Goal: Task Accomplishment & Management: Complete application form

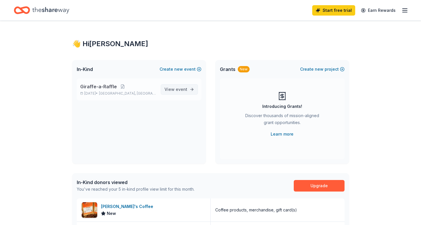
click at [175, 89] on span "View event" at bounding box center [175, 89] width 23 height 7
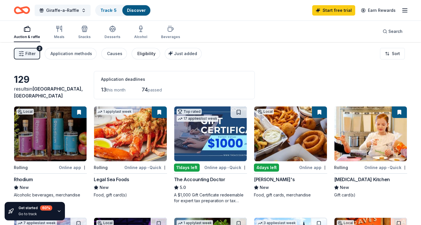
click at [143, 52] on div "Eligibility" at bounding box center [146, 53] width 18 height 7
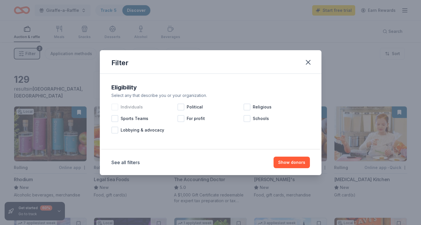
click at [127, 106] on span "Individuals" at bounding box center [132, 107] width 22 height 7
click at [311, 64] on icon "button" at bounding box center [308, 62] width 8 height 8
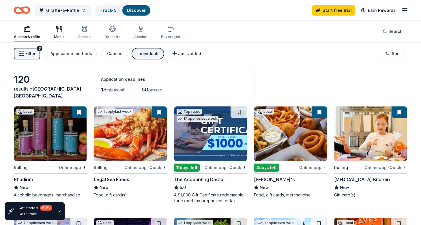
click at [60, 33] on div "Meals" at bounding box center [59, 32] width 10 height 14
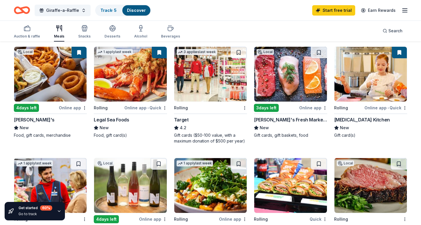
scroll to position [59, 0]
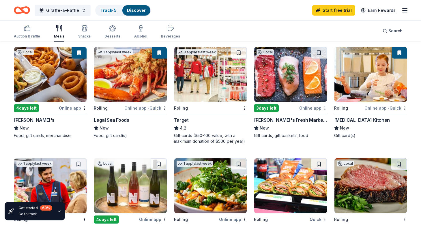
click at [219, 74] on img at bounding box center [210, 74] width 72 height 55
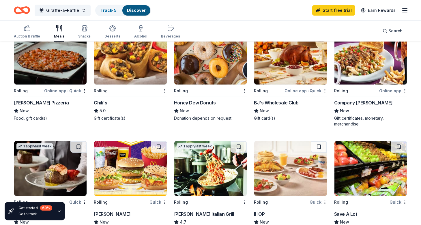
scroll to position [97, 0]
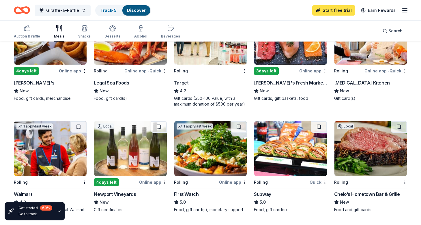
click at [330, 10] on link "Start free trial" at bounding box center [333, 10] width 43 height 10
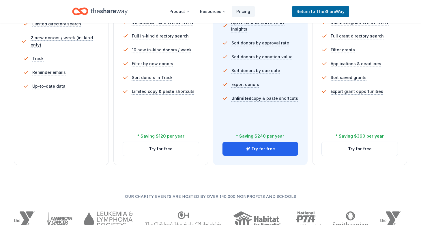
scroll to position [196, 0]
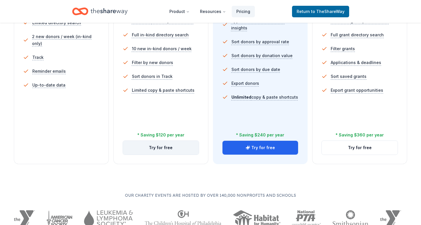
click at [151, 148] on button "Try for free" at bounding box center [161, 148] width 76 height 14
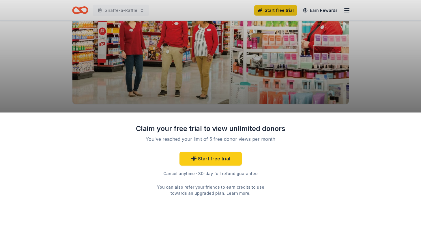
scroll to position [75, 0]
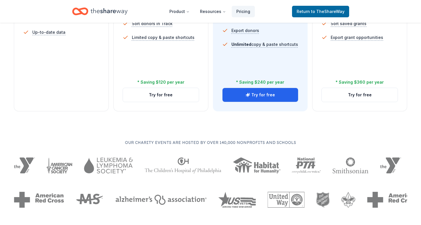
scroll to position [251, 0]
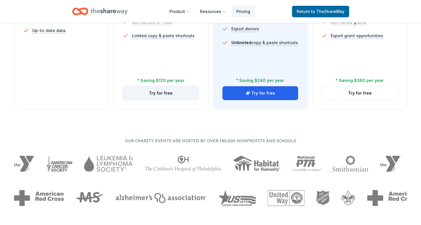
click at [180, 94] on button "Try for free" at bounding box center [161, 93] width 76 height 14
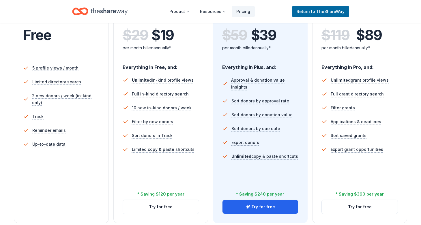
scroll to position [137, 0]
click at [271, 209] on button "Try for free" at bounding box center [260, 207] width 76 height 14
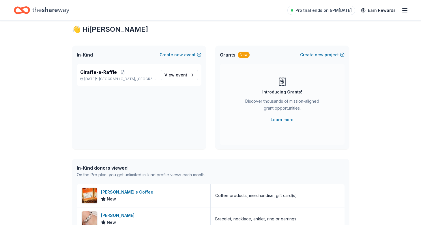
scroll to position [15, 0]
click at [178, 74] on span "event" at bounding box center [182, 74] width 12 height 5
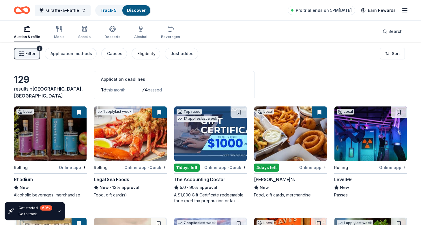
click at [138, 53] on div "Eligibility" at bounding box center [146, 53] width 18 height 7
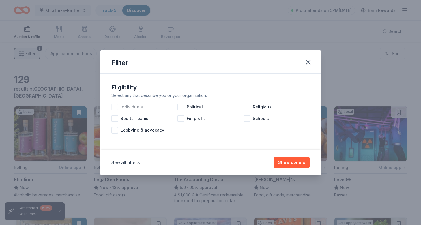
click at [134, 107] on span "Individuals" at bounding box center [132, 107] width 22 height 7
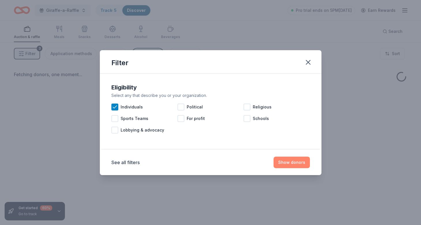
click at [294, 163] on button "Show donors" at bounding box center [291, 163] width 36 height 12
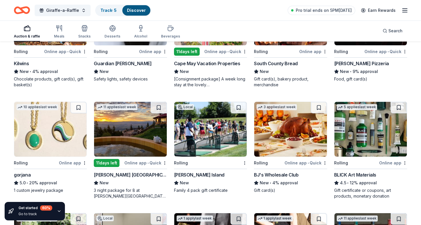
scroll to position [674, 0]
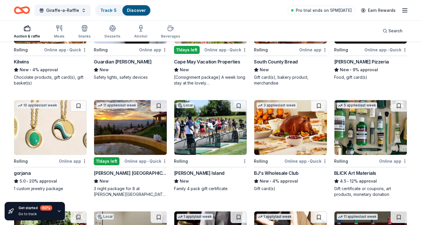
click at [61, 136] on img at bounding box center [50, 127] width 72 height 55
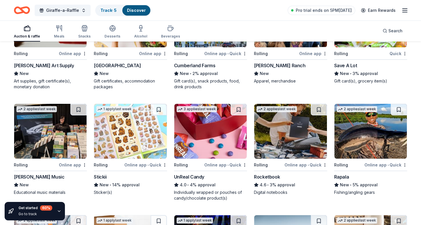
scroll to position [1111, 0]
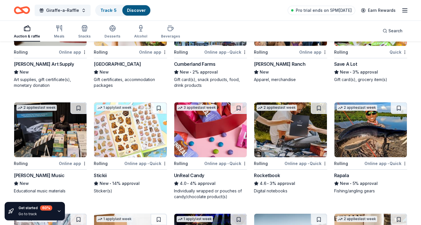
click at [138, 138] on img at bounding box center [130, 129] width 72 height 55
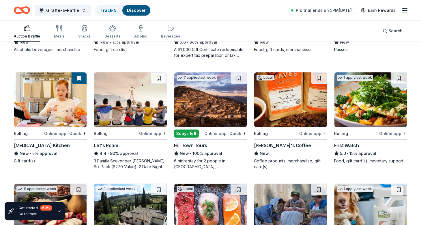
scroll to position [146, 0]
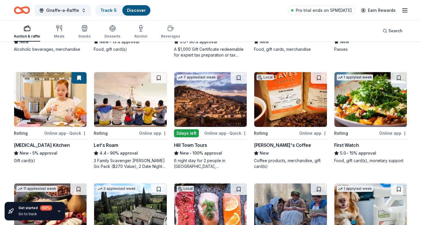
click at [221, 114] on img at bounding box center [210, 99] width 72 height 55
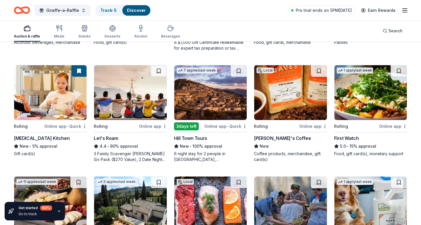
scroll to position [0, 0]
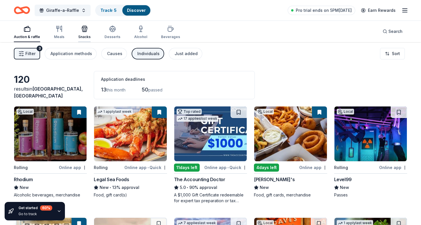
click at [83, 32] on div "Snacks" at bounding box center [84, 32] width 12 height 14
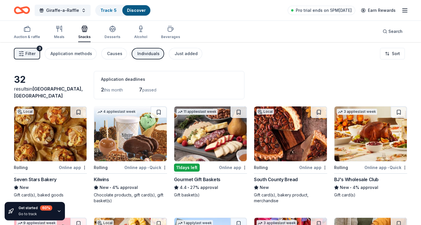
click at [49, 137] on img at bounding box center [50, 133] width 72 height 55
click at [219, 140] on img at bounding box center [210, 133] width 72 height 55
click at [146, 53] on div "Individuals" at bounding box center [148, 53] width 22 height 7
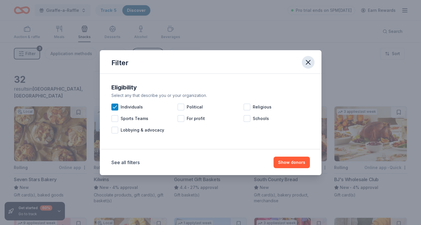
click at [311, 61] on icon "button" at bounding box center [308, 62] width 8 height 8
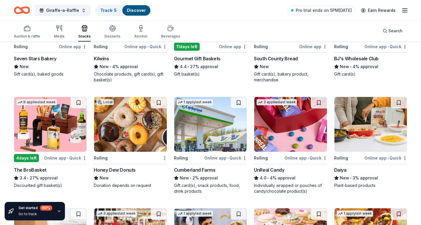
scroll to position [121, 0]
click at [173, 30] on div "button" at bounding box center [170, 28] width 19 height 7
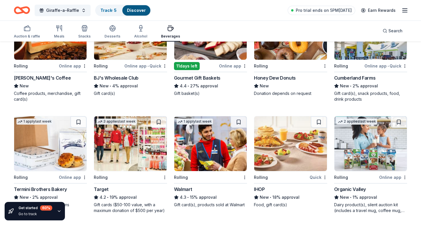
scroll to position [101, 0]
click at [66, 146] on img at bounding box center [50, 143] width 72 height 55
click at [284, 78] on div "Honey Dew Donuts" at bounding box center [275, 77] width 42 height 7
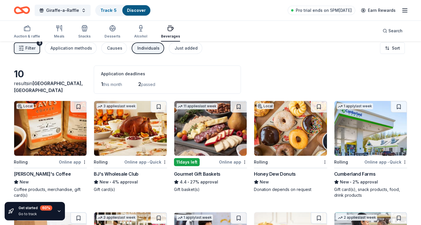
scroll to position [0, 0]
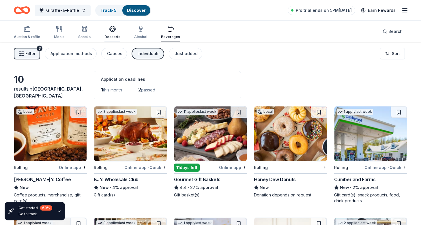
click at [110, 28] on icon "button" at bounding box center [113, 28] width 6 height 4
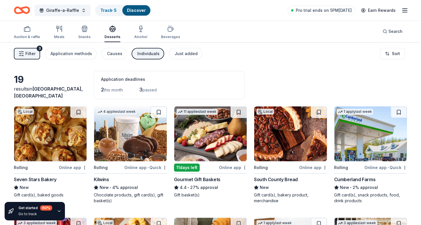
click at [144, 144] on img at bounding box center [130, 133] width 72 height 55
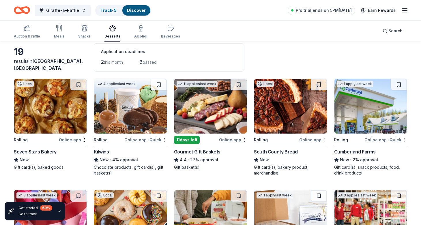
scroll to position [32, 0]
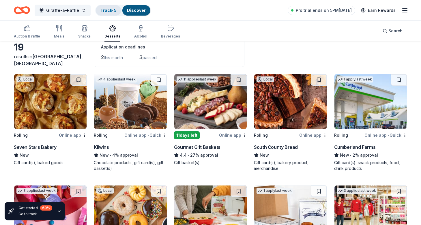
click at [104, 12] on link "Track · 5" at bounding box center [108, 10] width 16 height 5
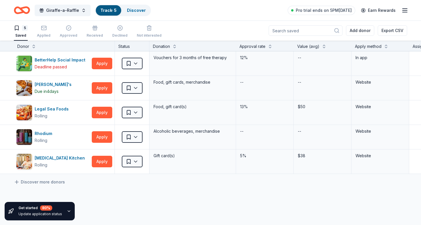
click at [50, 33] on div "5 Saved Applied Approved Received Declined Not interested" at bounding box center [88, 32] width 148 height 18
click at [46, 33] on div "Applied" at bounding box center [44, 35] width 14 height 5
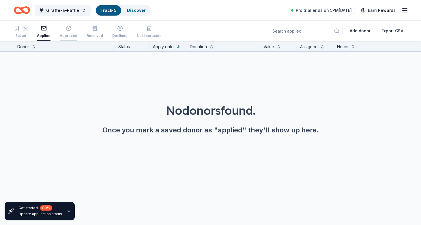
click at [60, 33] on div "Approved" at bounding box center [69, 31] width 18 height 13
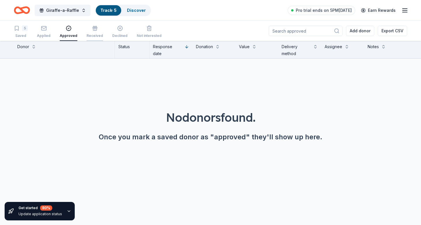
click at [93, 33] on div "Received" at bounding box center [94, 35] width 16 height 5
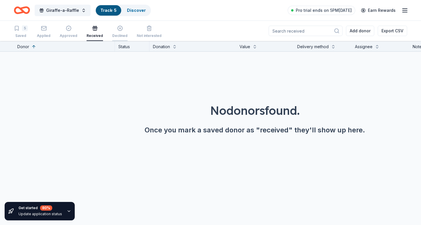
click at [117, 30] on icon "button" at bounding box center [120, 28] width 6 height 6
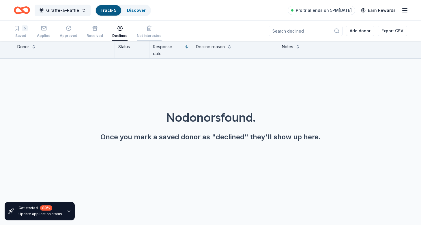
click at [142, 32] on div "Not interested" at bounding box center [149, 31] width 25 height 13
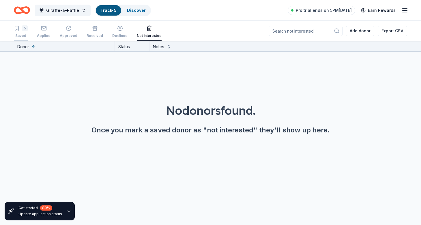
click at [16, 30] on icon "button" at bounding box center [16, 28] width 3 height 4
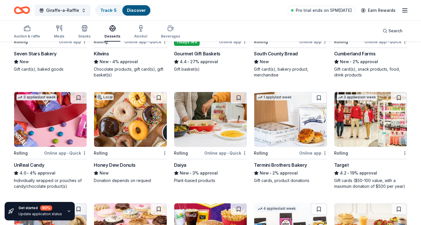
scroll to position [127, 0]
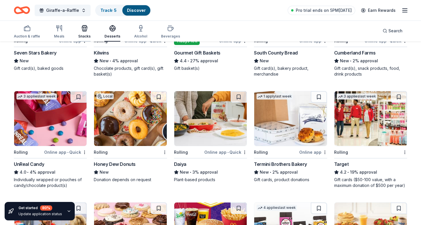
click at [83, 31] on icon "button" at bounding box center [84, 28] width 7 height 7
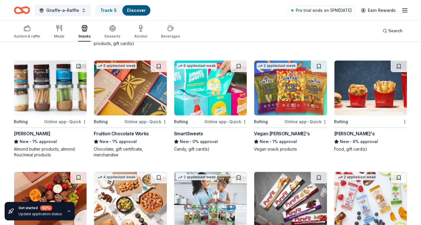
scroll to position [490, 0]
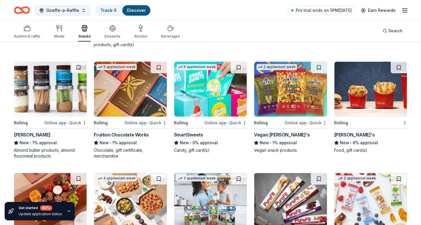
click at [48, 91] on img at bounding box center [50, 89] width 72 height 55
click at [135, 110] on img at bounding box center [130, 89] width 72 height 55
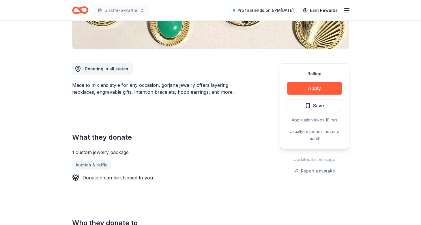
scroll to position [46, 0]
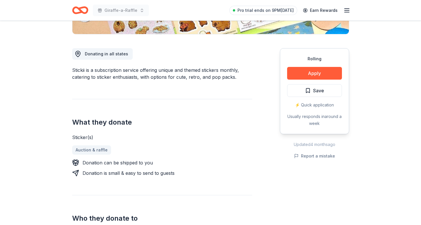
scroll to position [141, 0]
click at [321, 73] on button "Apply" at bounding box center [314, 73] width 55 height 13
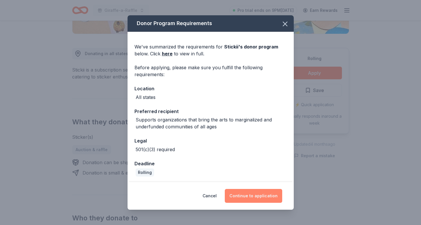
click at [265, 196] on button "Continue to application" at bounding box center [253, 196] width 57 height 14
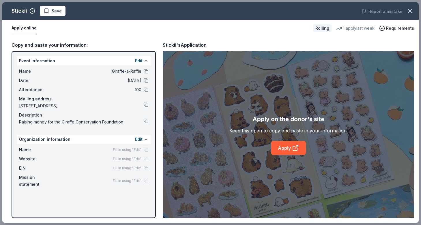
click at [138, 90] on span "100" at bounding box center [100, 89] width 84 height 7
click at [146, 89] on button at bounding box center [146, 89] width 5 height 5
click at [103, 123] on span "Raising money for the Giraffe Conservation Foundation" at bounding box center [81, 122] width 125 height 7
click at [131, 150] on span "Fill in using "Edit"" at bounding box center [127, 149] width 29 height 5
click at [134, 149] on span "Fill in using "Edit"" at bounding box center [127, 149] width 29 height 5
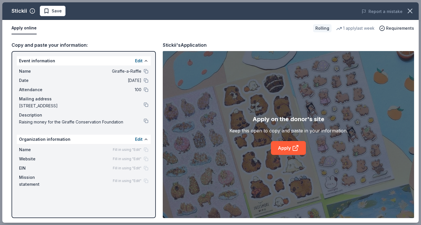
click at [134, 149] on span "Fill in using "Edit"" at bounding box center [127, 149] width 29 height 5
click at [139, 141] on button "Edit" at bounding box center [138, 139] width 7 height 7
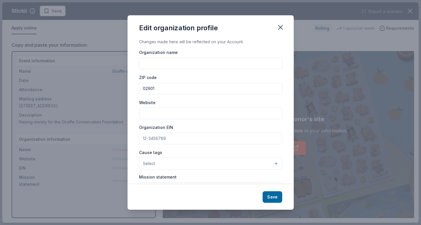
click at [164, 65] on input "Organization name" at bounding box center [210, 64] width 143 height 12
type input "[PERSON_NAME] & Wales Residential Life"
click at [165, 116] on input "Website" at bounding box center [210, 114] width 143 height 12
click at [168, 88] on input "02901" at bounding box center [210, 89] width 143 height 12
type input "02905"
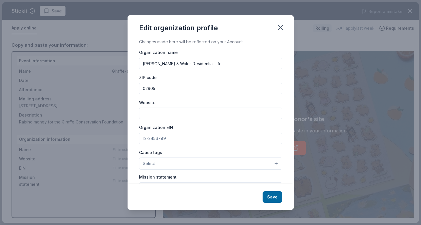
click at [161, 115] on input "Website" at bounding box center [210, 114] width 143 height 12
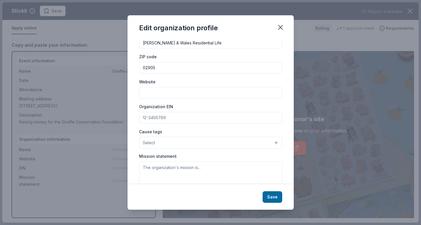
scroll to position [21, 0]
click at [280, 28] on icon "button" at bounding box center [280, 27] width 4 height 4
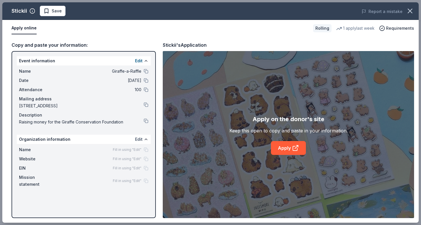
click at [139, 139] on button "Edit" at bounding box center [138, 139] width 7 height 7
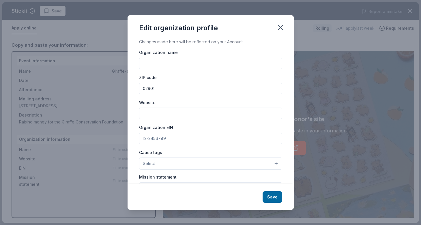
click at [173, 60] on input "Organization name" at bounding box center [210, 64] width 143 height 12
type input "Johnson & Wales Residential Life"
click at [172, 86] on input "02901" at bounding box center [210, 89] width 143 height 12
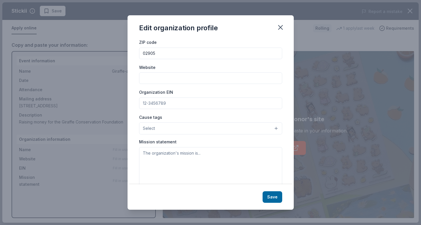
scroll to position [45, 0]
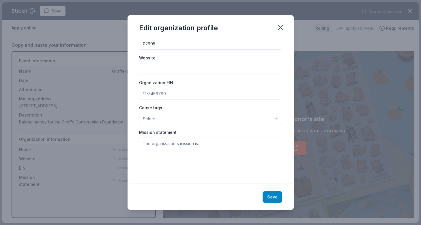
type input "02905"
click at [272, 198] on button "Save" at bounding box center [272, 197] width 20 height 12
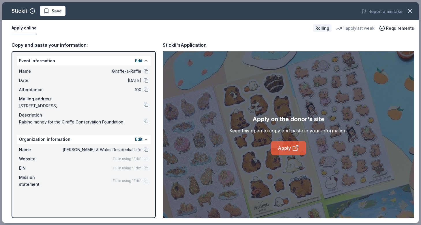
click at [287, 147] on link "Apply" at bounding box center [288, 148] width 35 height 14
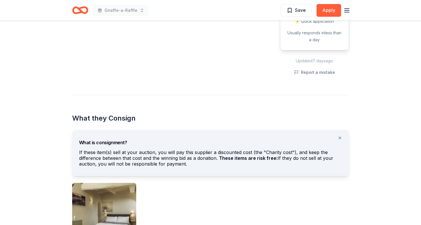
scroll to position [225, 0]
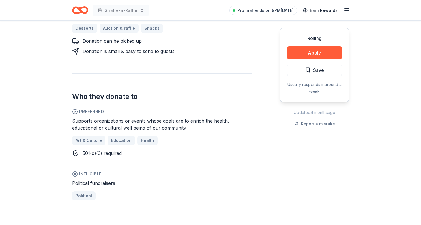
scroll to position [277, 0]
click at [328, 53] on button "Apply" at bounding box center [314, 52] width 55 height 13
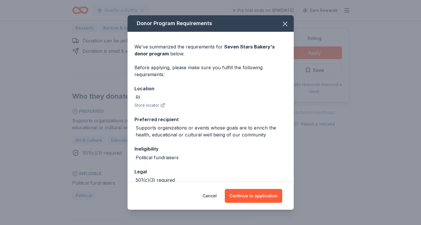
scroll to position [32, 0]
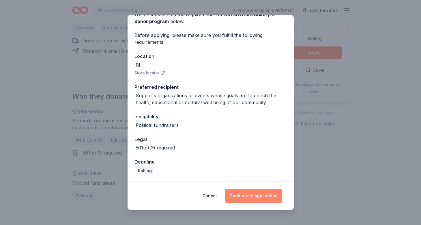
click at [251, 194] on button "Continue to application" at bounding box center [253, 196] width 57 height 14
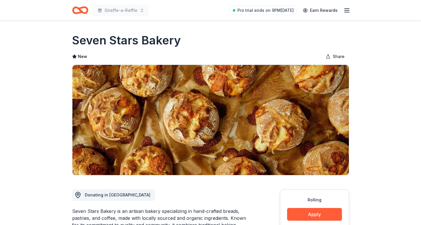
scroll to position [277, 0]
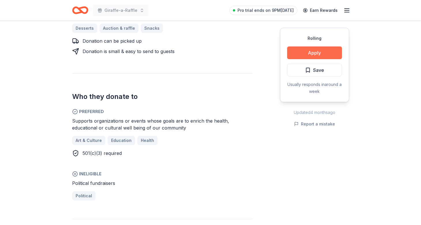
click at [317, 51] on button "Apply" at bounding box center [314, 52] width 55 height 13
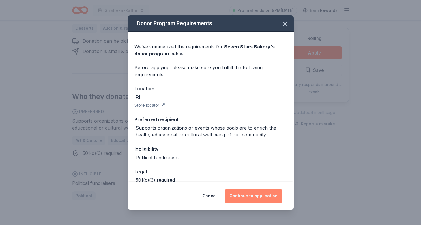
click at [266, 198] on button "Continue to application" at bounding box center [253, 196] width 57 height 14
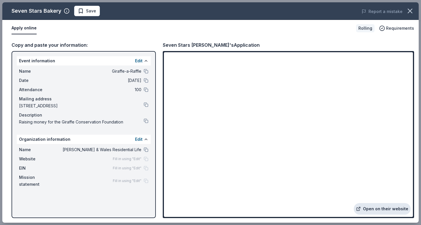
click at [377, 209] on link "Open on their website" at bounding box center [381, 209] width 57 height 12
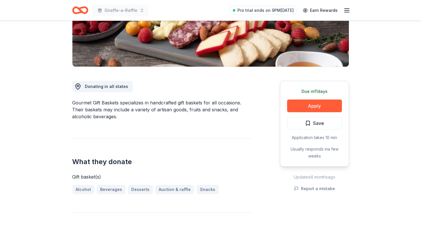
scroll to position [109, 0]
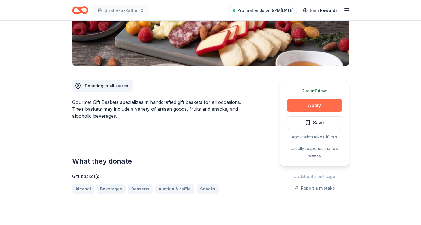
click at [307, 107] on button "Apply" at bounding box center [314, 105] width 55 height 13
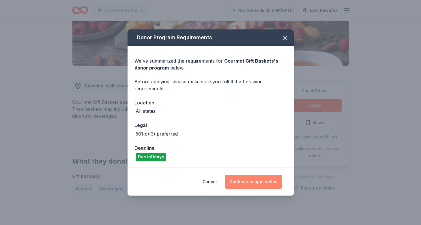
click at [258, 181] on button "Continue to application" at bounding box center [253, 182] width 57 height 14
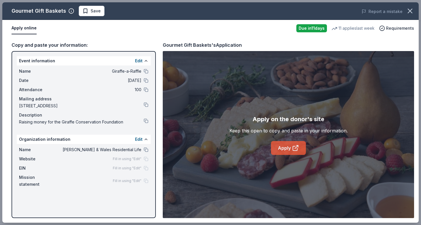
click at [282, 147] on link "Apply" at bounding box center [288, 148] width 35 height 14
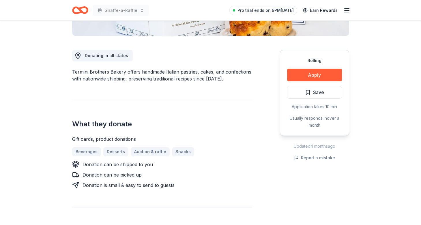
scroll to position [140, 0]
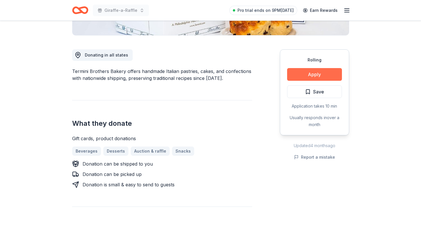
click at [305, 72] on button "Apply" at bounding box center [314, 74] width 55 height 13
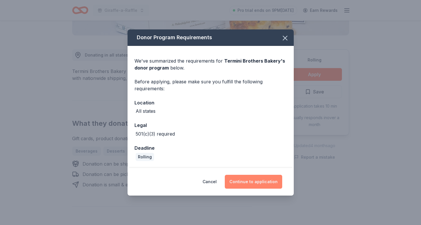
click at [251, 184] on button "Continue to application" at bounding box center [253, 182] width 57 height 14
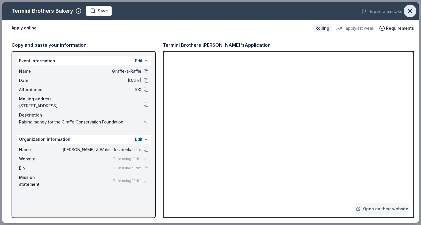
click at [413, 12] on icon "button" at bounding box center [410, 11] width 8 height 8
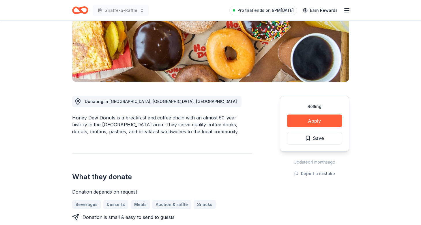
scroll to position [94, 0]
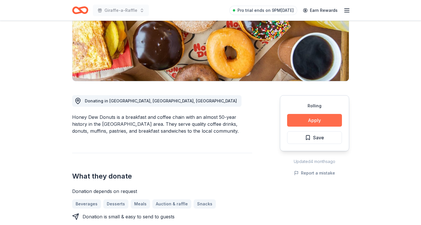
click at [313, 121] on button "Apply" at bounding box center [314, 120] width 55 height 13
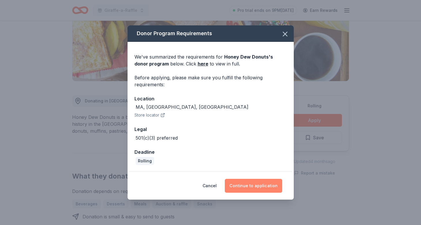
click at [248, 187] on button "Continue to application" at bounding box center [253, 186] width 57 height 14
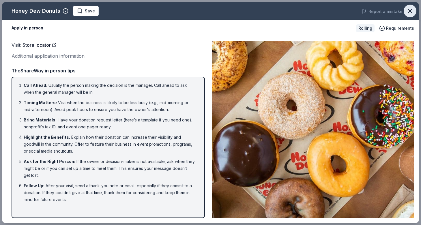
click at [408, 10] on icon "button" at bounding box center [410, 11] width 8 height 8
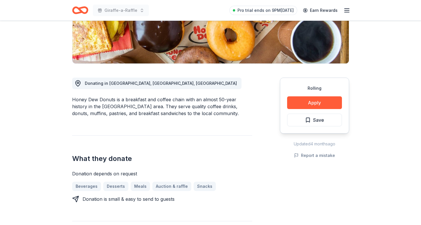
scroll to position [118, 0]
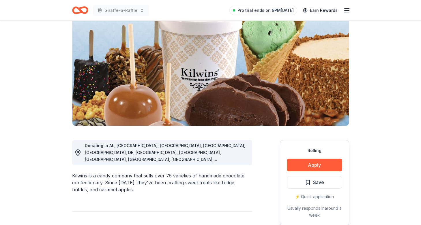
scroll to position [48, 0]
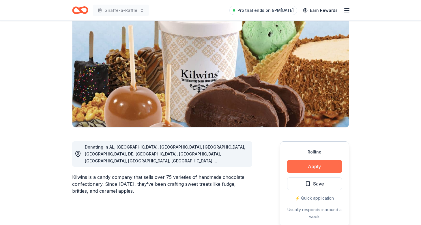
click at [308, 168] on button "Apply" at bounding box center [314, 166] width 55 height 13
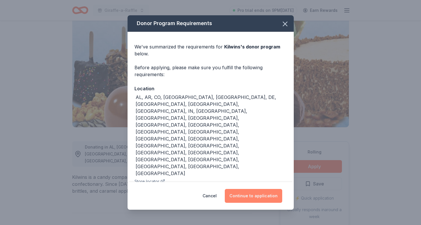
click at [245, 189] on button "Continue to application" at bounding box center [253, 196] width 57 height 14
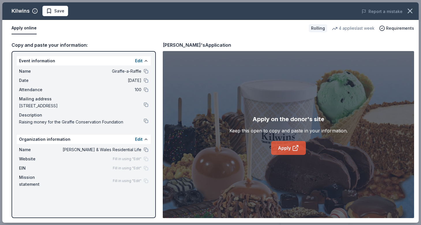
click at [283, 152] on link "Apply" at bounding box center [288, 148] width 35 height 14
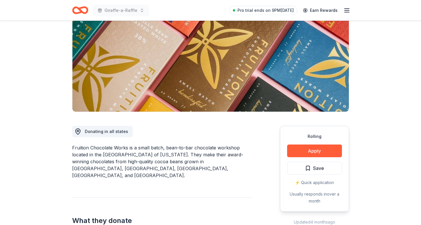
scroll to position [68, 0]
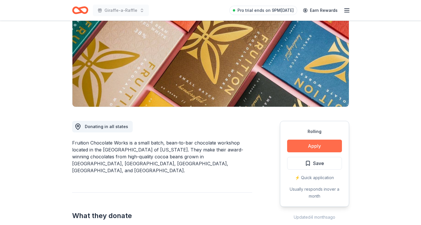
click at [288, 144] on button "Apply" at bounding box center [314, 146] width 55 height 13
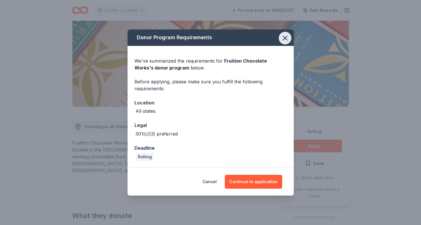
click at [283, 32] on button "button" at bounding box center [285, 38] width 13 height 13
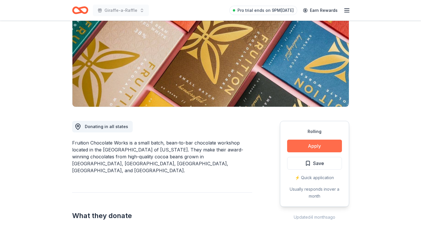
click at [309, 148] on button "Apply" at bounding box center [314, 146] width 55 height 13
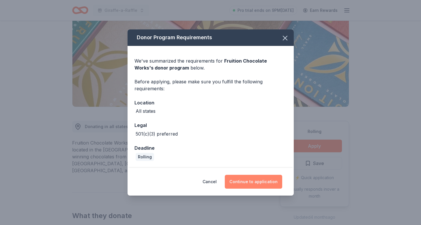
click at [257, 184] on button "Continue to application" at bounding box center [253, 182] width 57 height 14
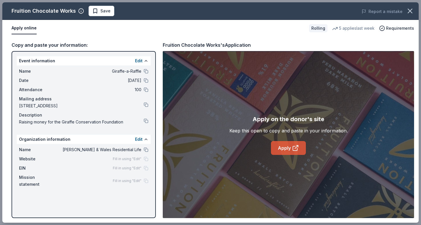
click at [287, 144] on link "Apply" at bounding box center [288, 148] width 35 height 14
